Goal: Task Accomplishment & Management: Use online tool/utility

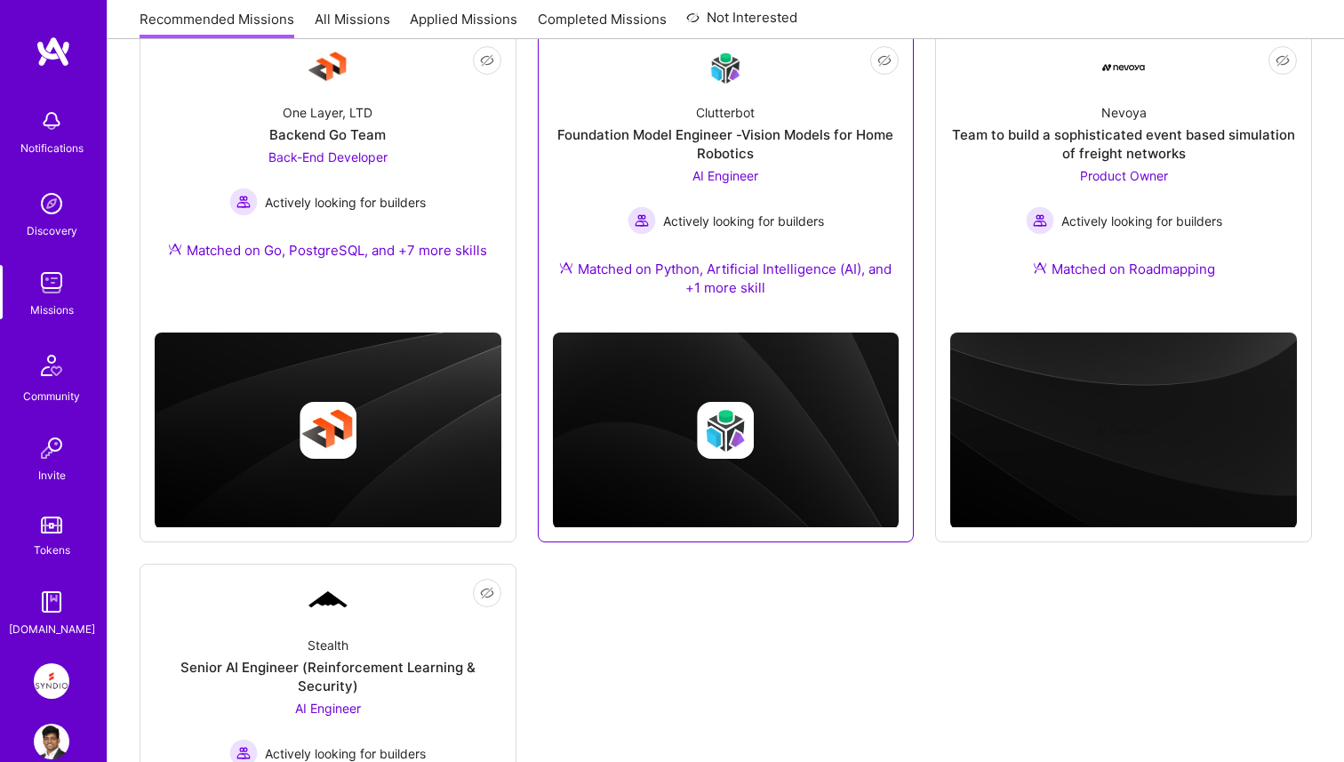
scroll to position [270, 0]
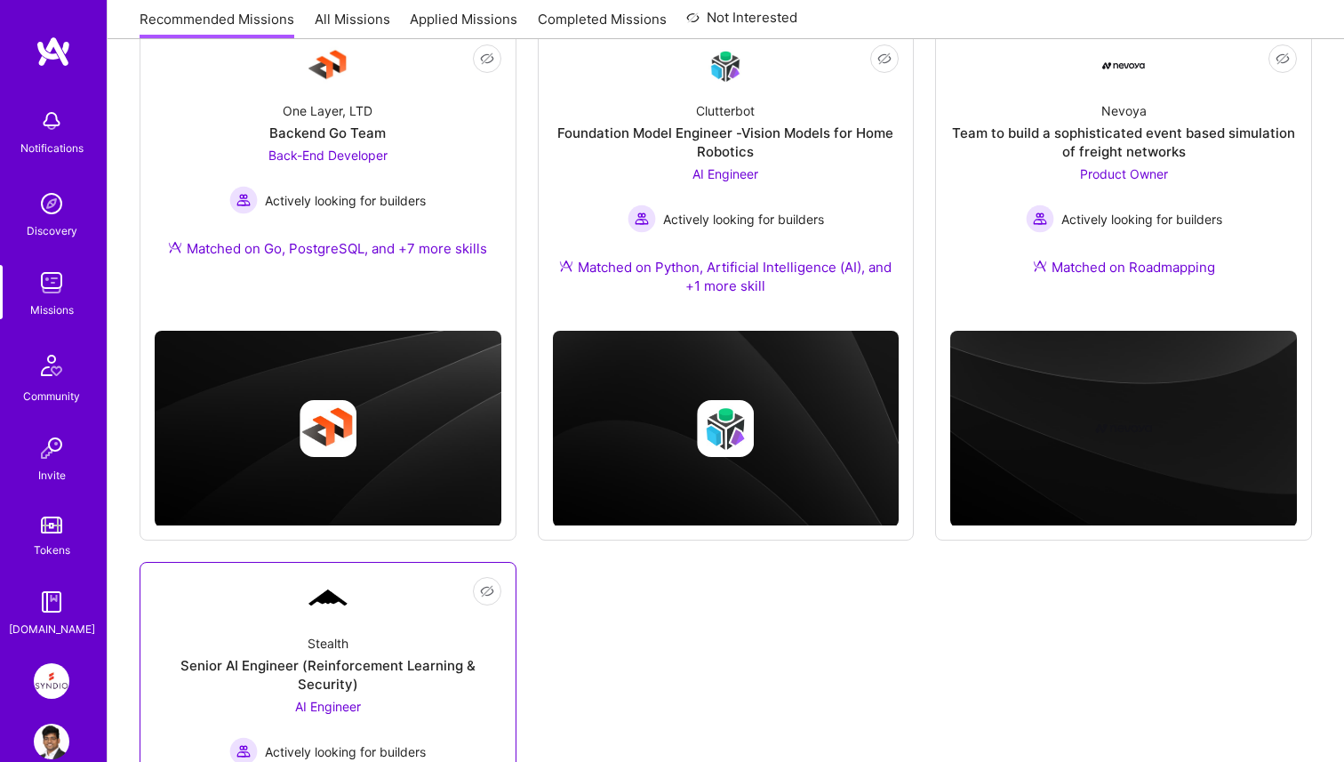
click at [364, 629] on div "Stealth Senior AI Engineer (Reinforcement Learning & Security) AI Engineer Acti…" at bounding box center [328, 725] width 347 height 211
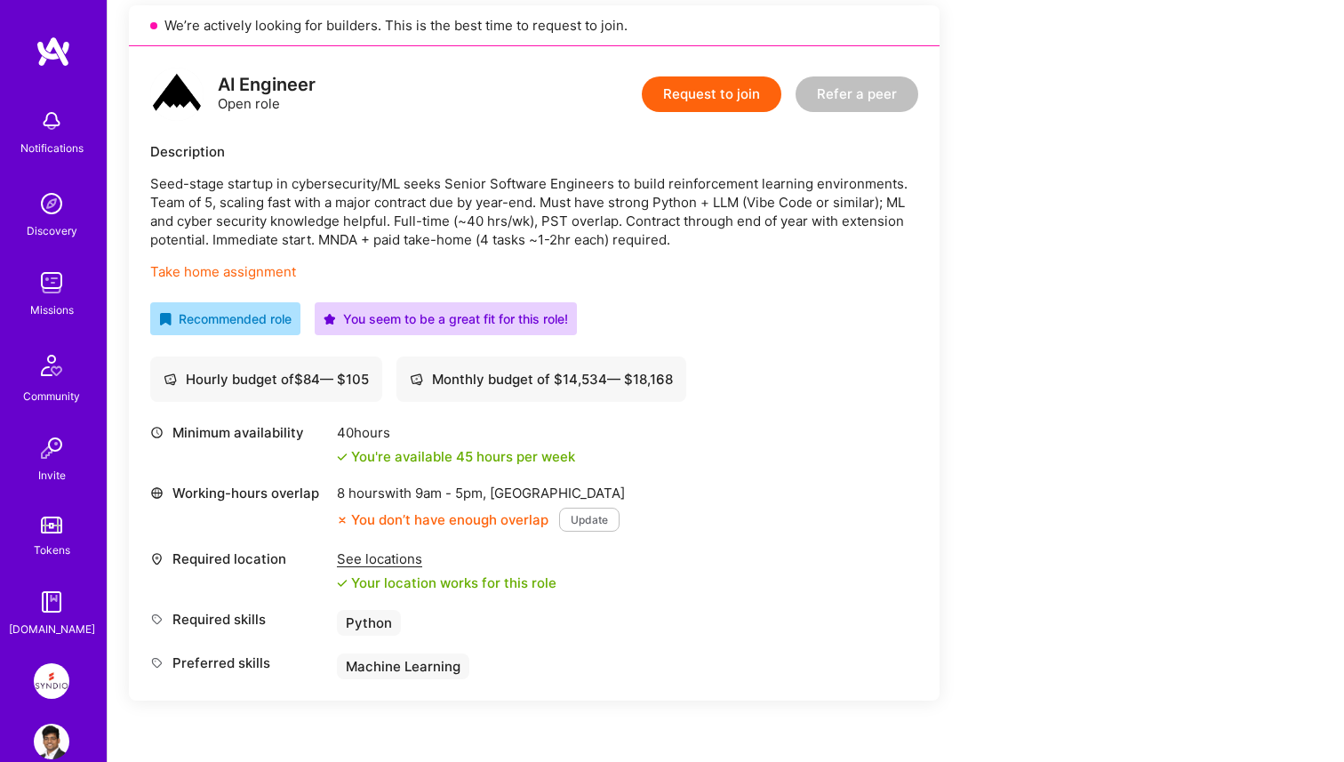
scroll to position [416, 0]
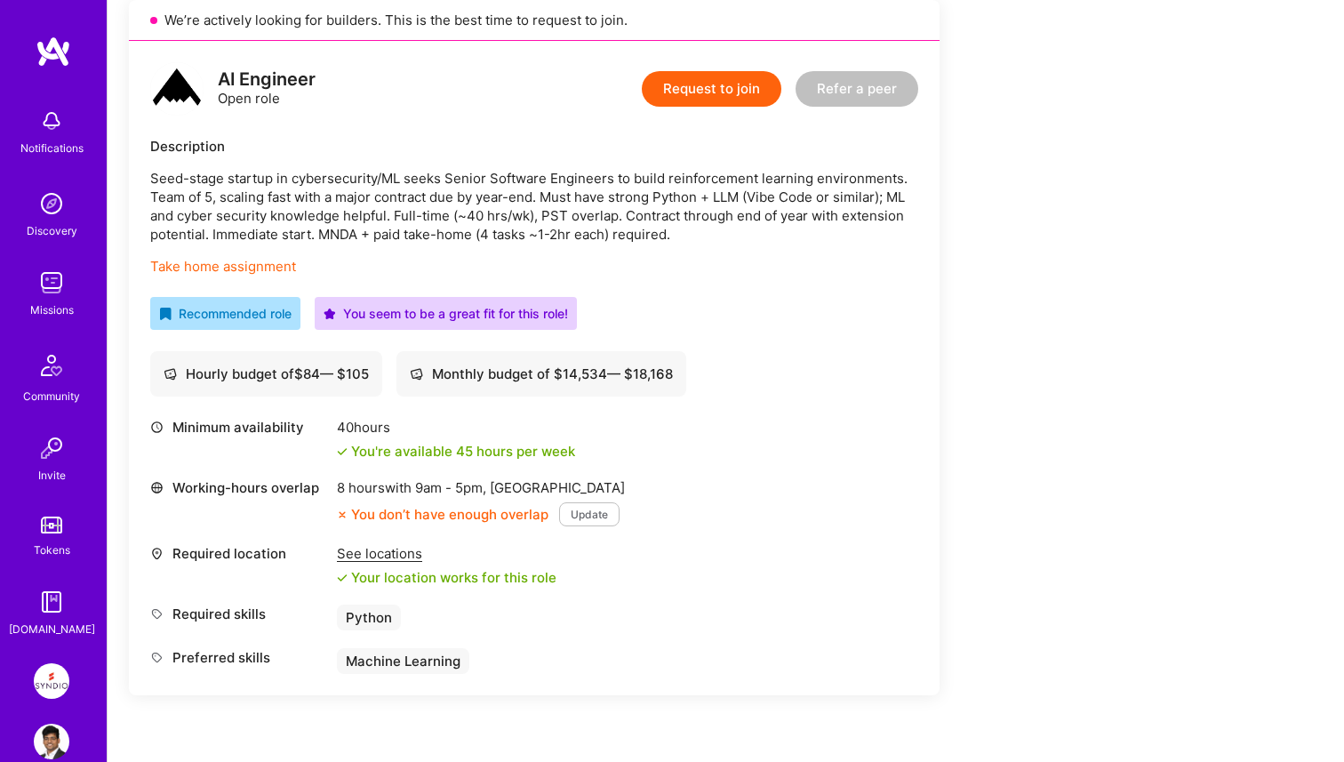
click at [316, 366] on div "Hourly budget of $ 84 — $ 105" at bounding box center [266, 373] width 205 height 19
click at [347, 403] on div "AI Engineer Open role Request to join Refer a peer Description Seed-stage start…" at bounding box center [534, 368] width 811 height 654
click at [55, 689] on img at bounding box center [52, 681] width 36 height 36
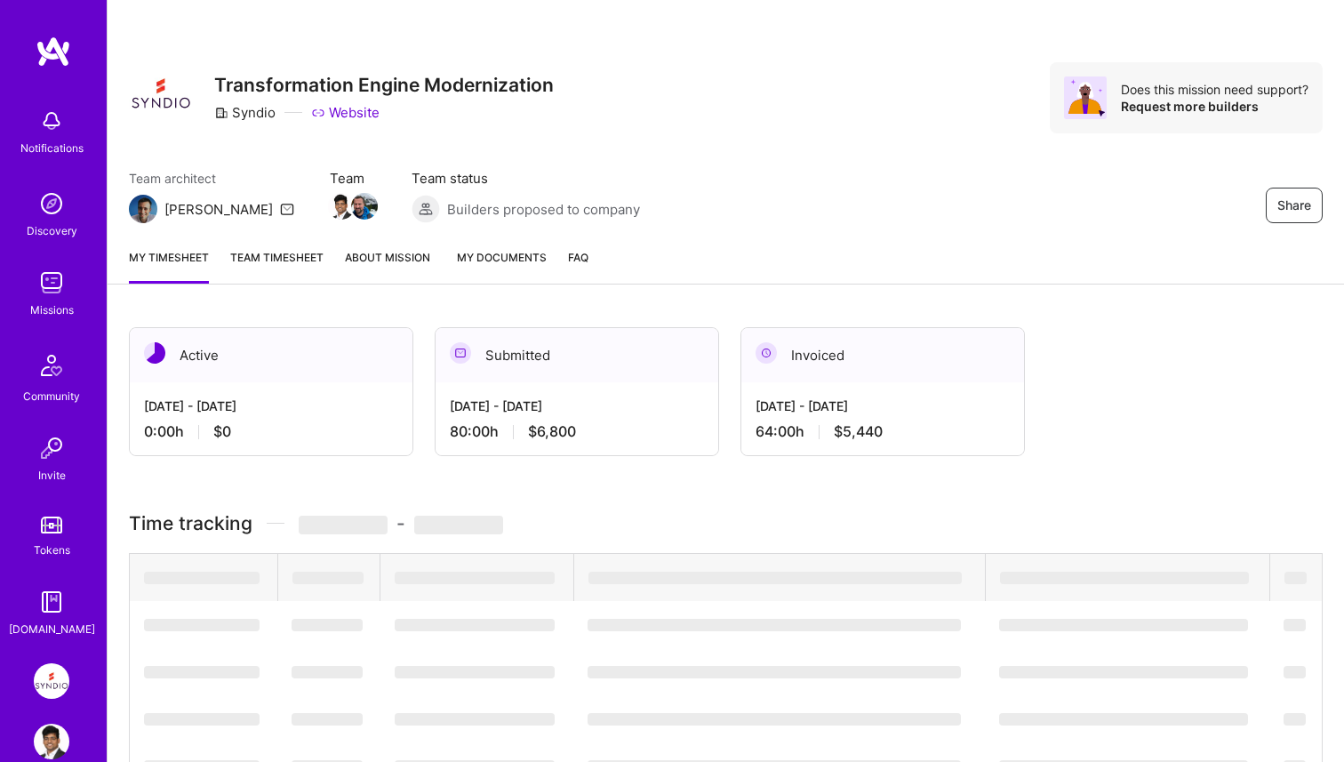
click at [763, 95] on div "Share Transformation Engine Modernization Syndio Website Does this mission need…" at bounding box center [726, 97] width 1194 height 71
